Goal: Task Accomplishment & Management: Manage account settings

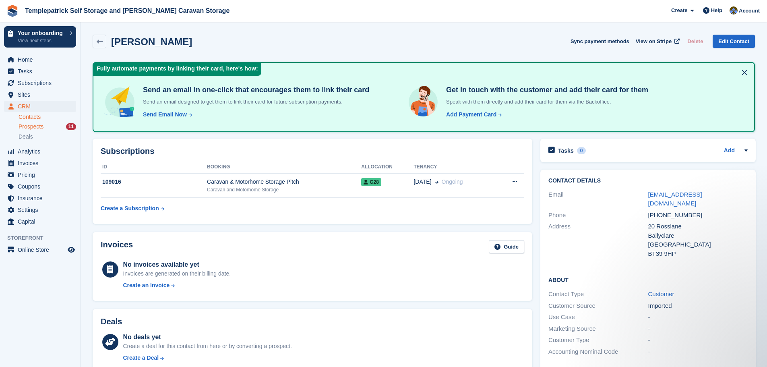
click at [41, 128] on span "Prospects" at bounding box center [31, 127] width 25 height 8
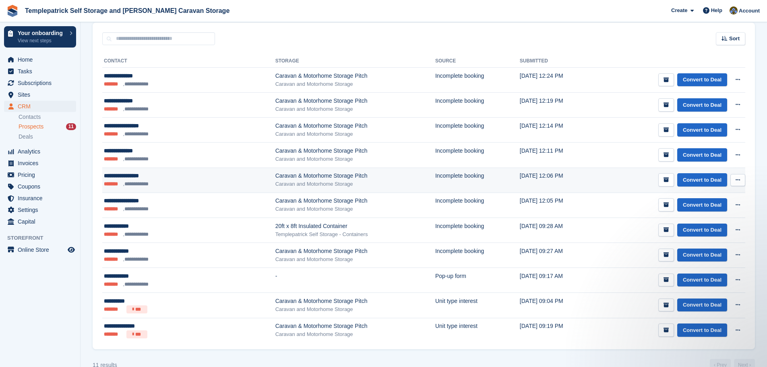
scroll to position [129, 0]
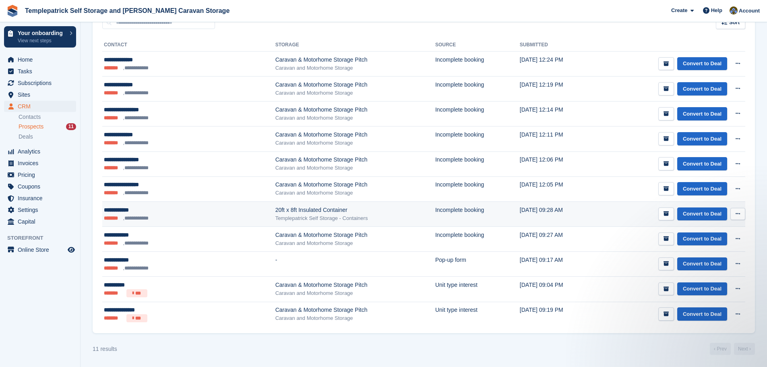
click at [136, 213] on div "**********" at bounding box center [153, 210] width 99 height 8
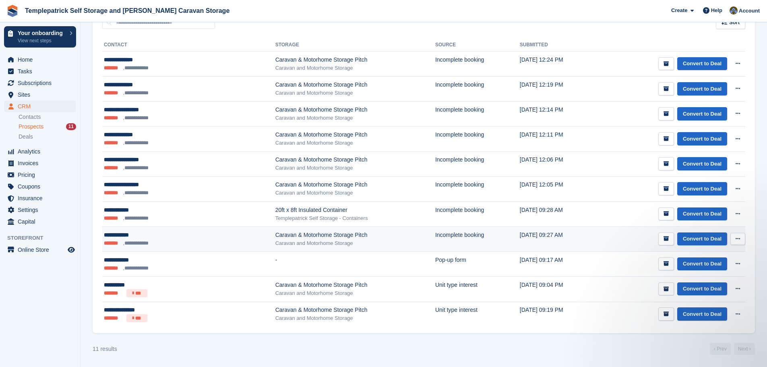
click at [741, 240] on button at bounding box center [737, 239] width 15 height 12
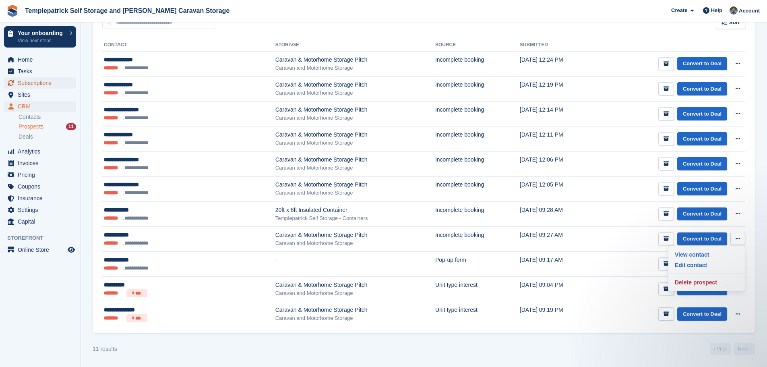
click at [42, 81] on span "Subscriptions" at bounding box center [42, 82] width 48 height 11
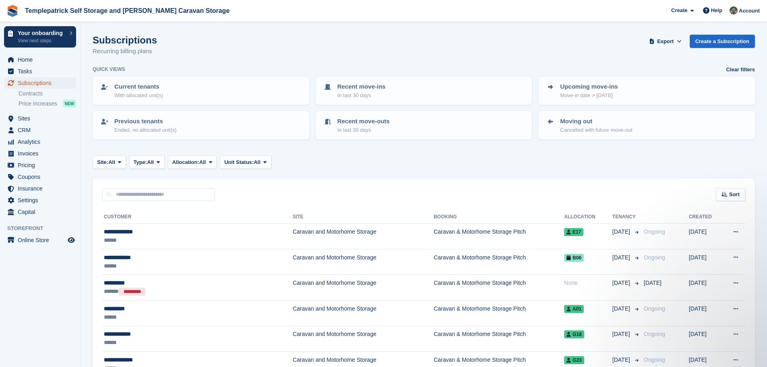
click at [41, 81] on span "Subscriptions" at bounding box center [42, 82] width 48 height 11
